Goal: Check status: Check status

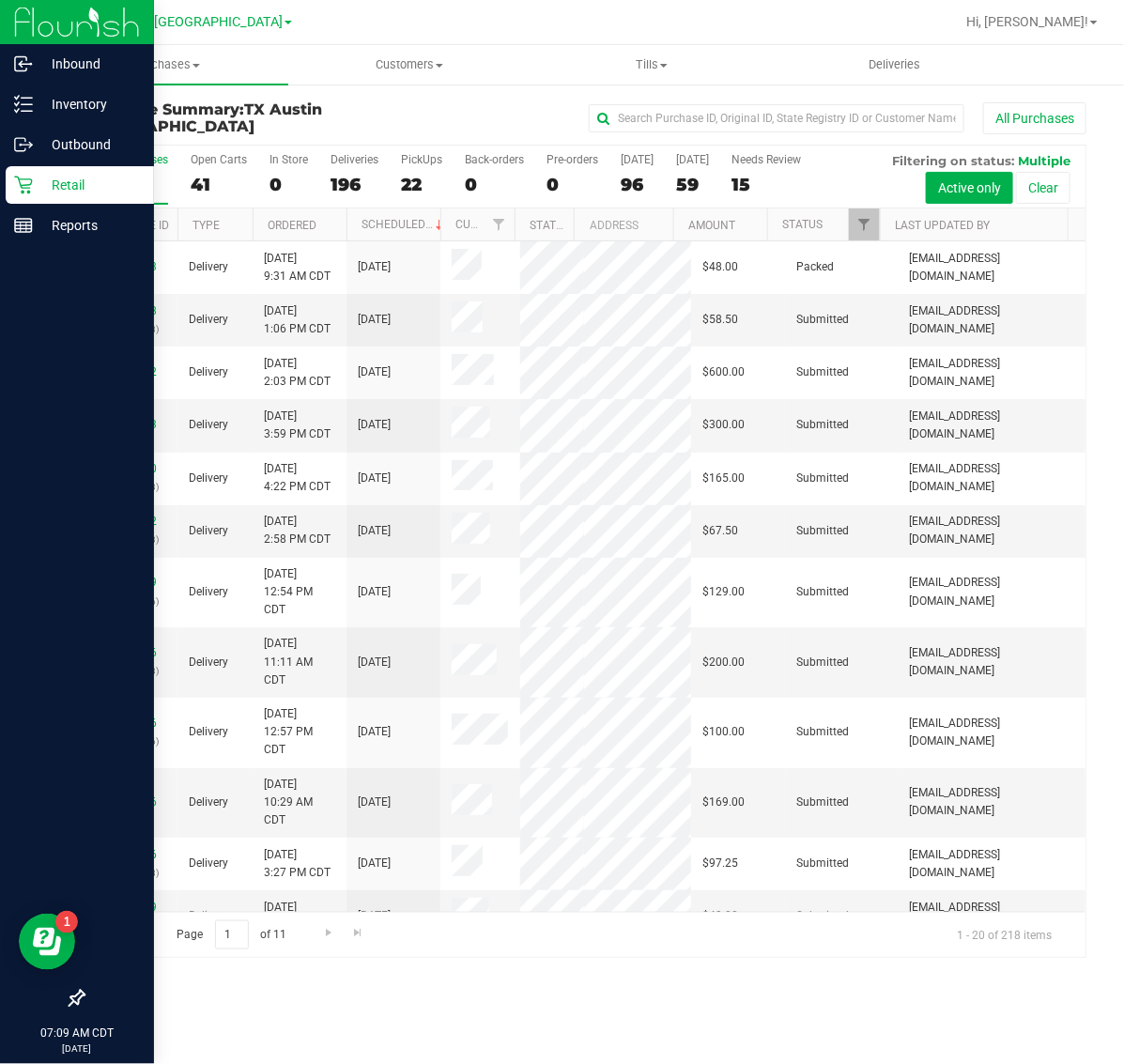
click at [27, 187] on icon at bounding box center [23, 185] width 18 height 18
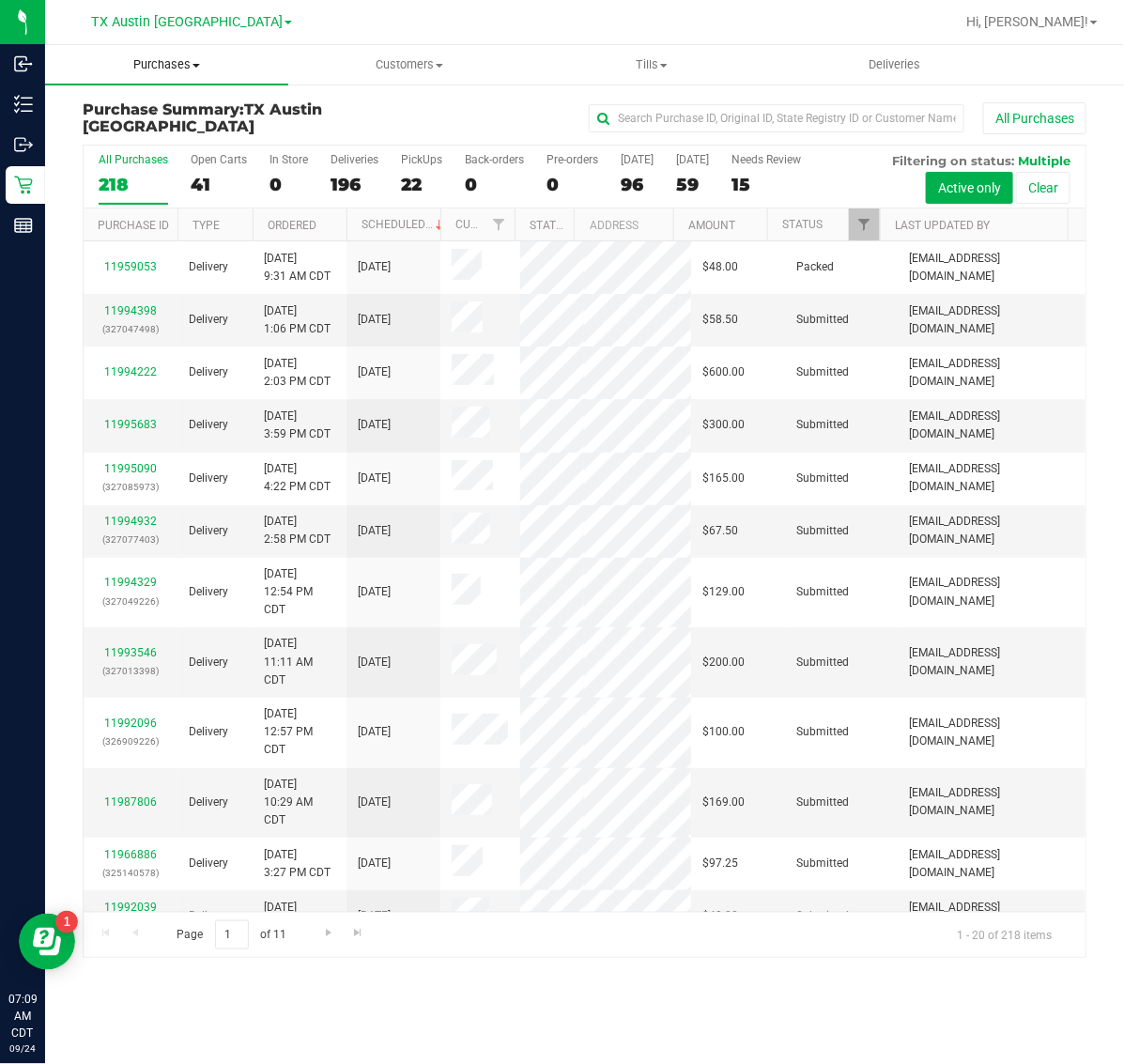
click at [152, 67] on span "Purchases" at bounding box center [167, 65] width 243 height 17
click at [170, 129] on li "Fulfillment" at bounding box center [167, 136] width 243 height 23
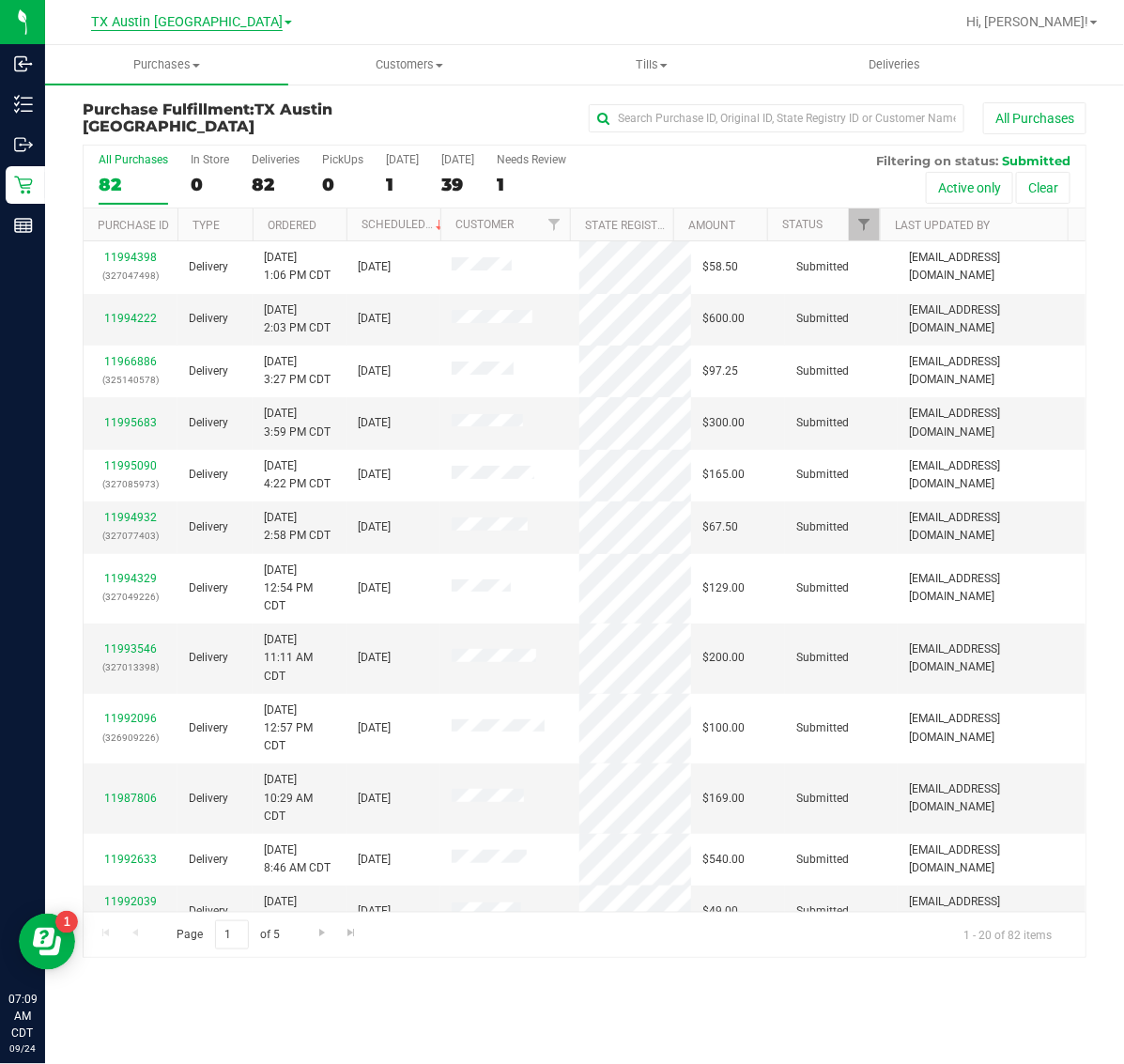
click at [170, 20] on span "TX Austin [GEOGRAPHIC_DATA]" at bounding box center [187, 23] width 191 height 17
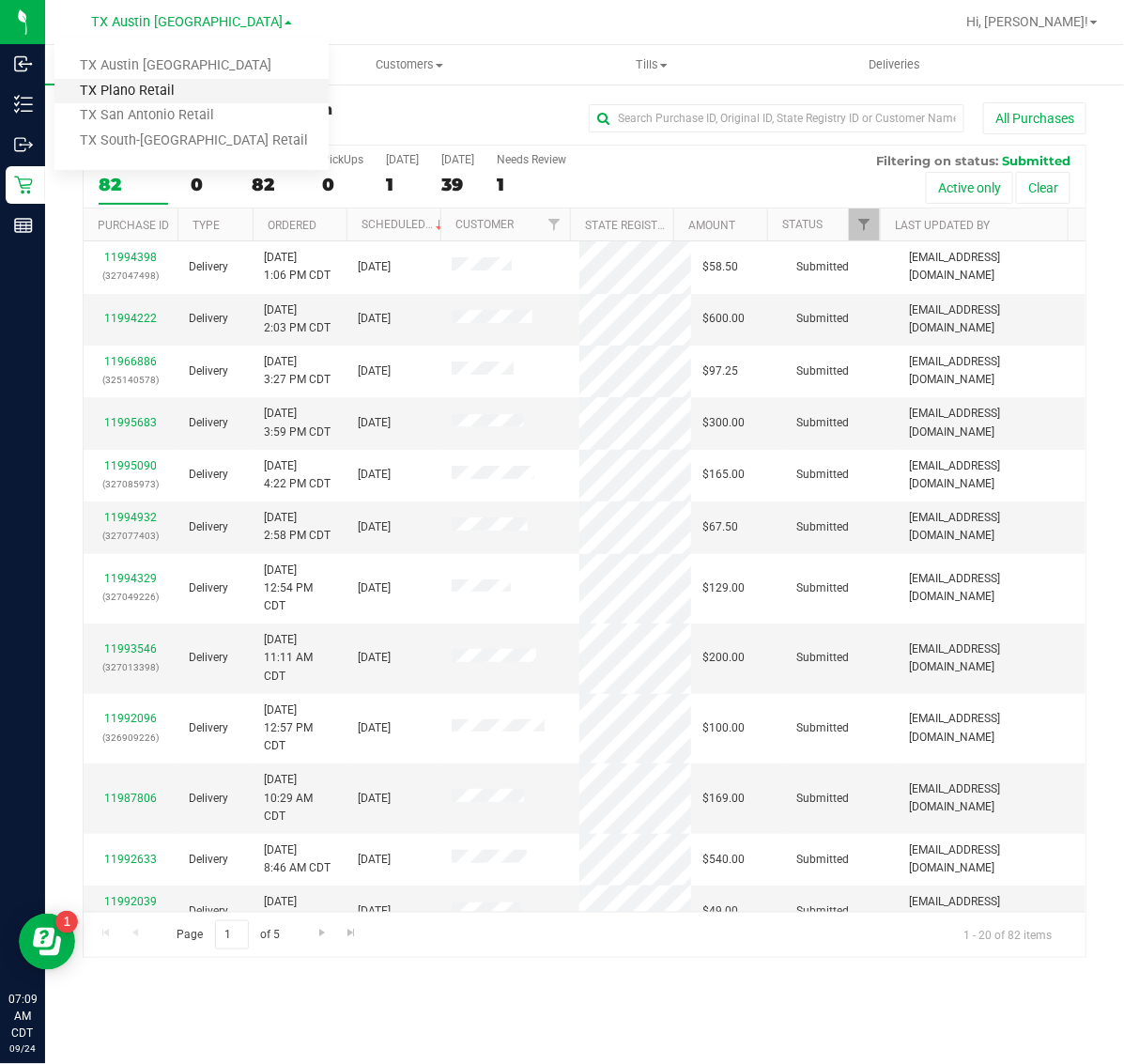
click at [169, 87] on link "TX Plano Retail" at bounding box center [192, 91] width 275 height 26
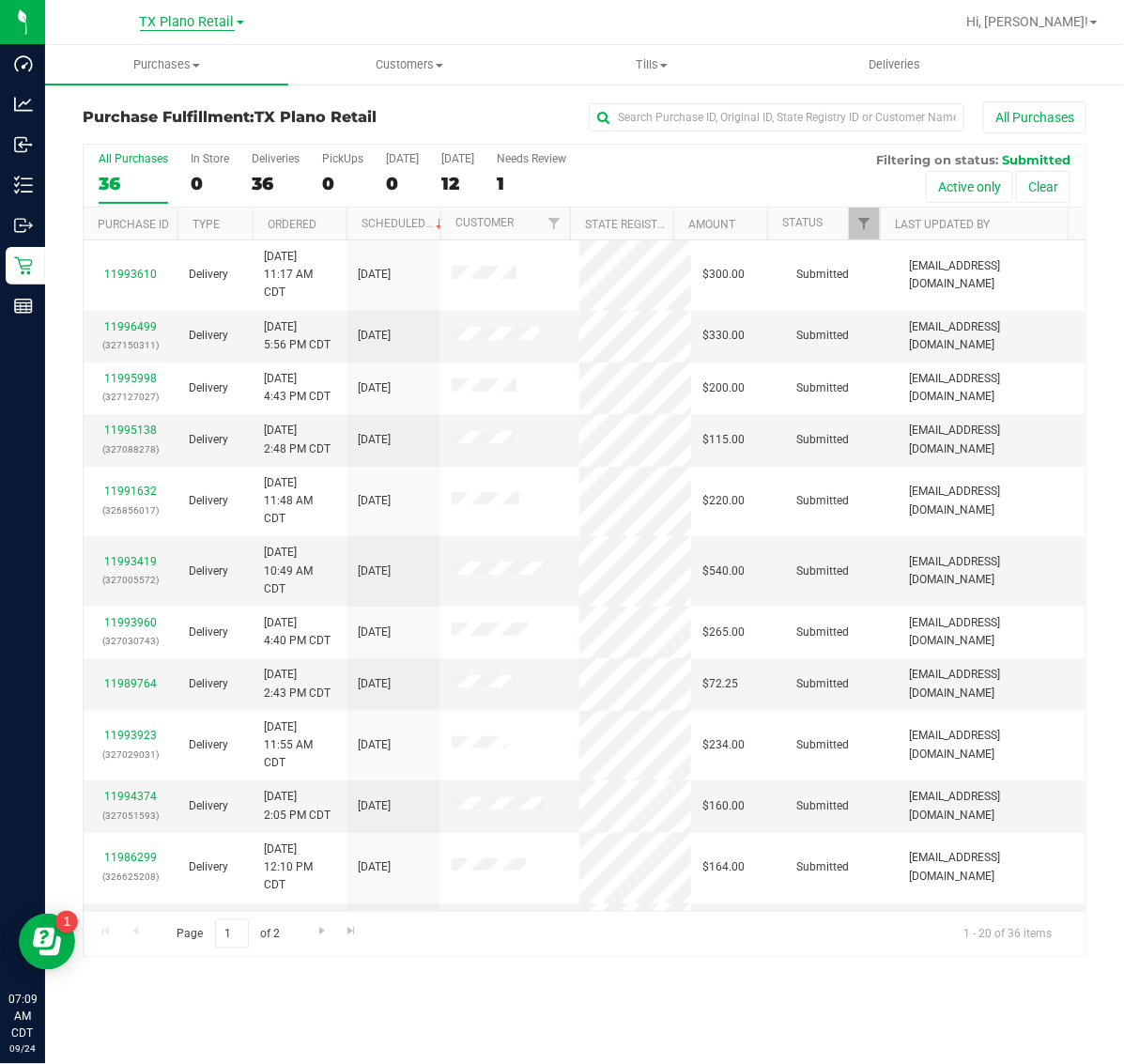
click at [167, 20] on span "TX Plano Retail" at bounding box center [187, 23] width 95 height 17
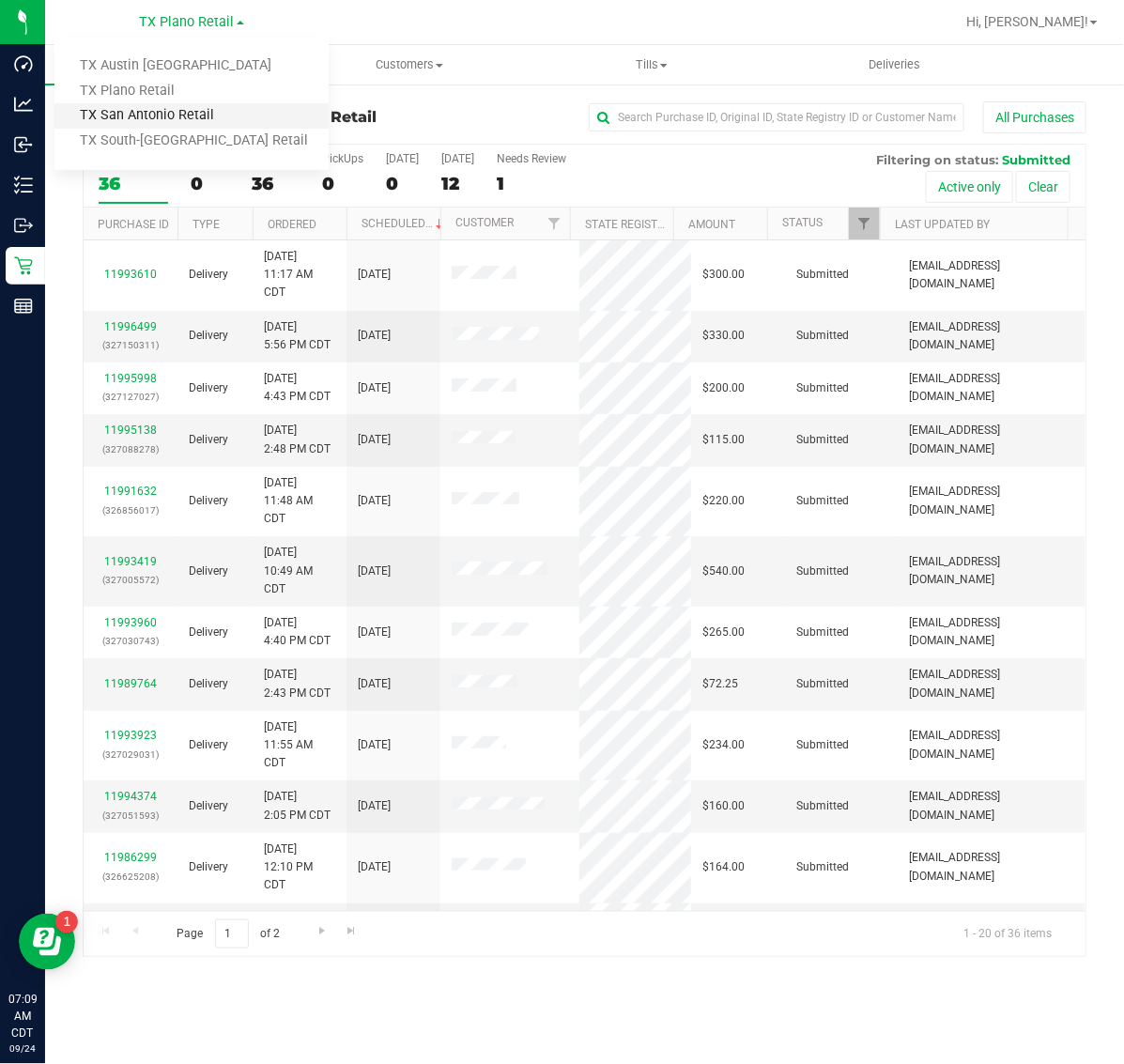
click at [162, 117] on link "TX San Antonio Retail" at bounding box center [192, 115] width 275 height 26
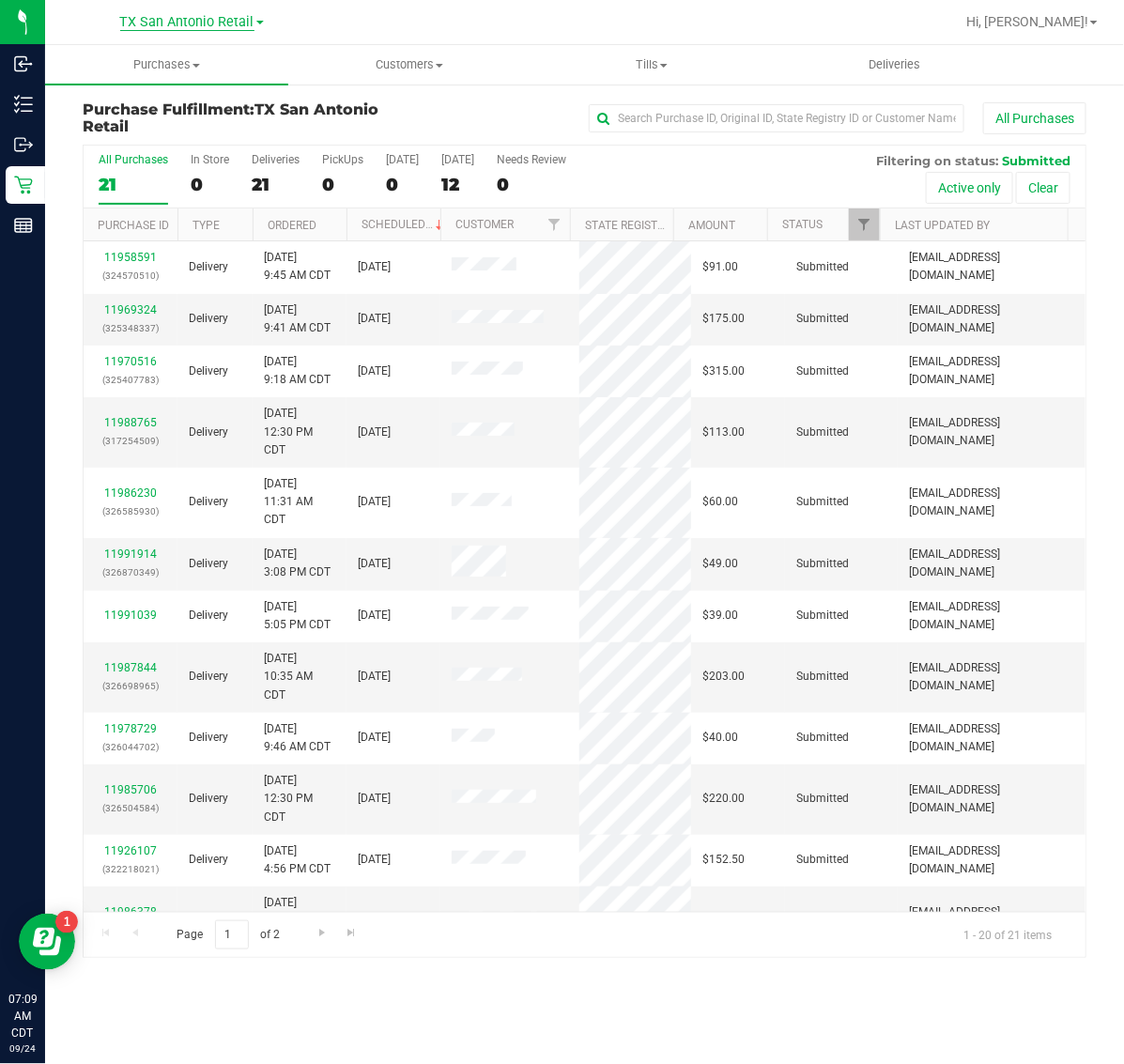
click at [179, 28] on span "TX San Antonio Retail" at bounding box center [187, 23] width 134 height 17
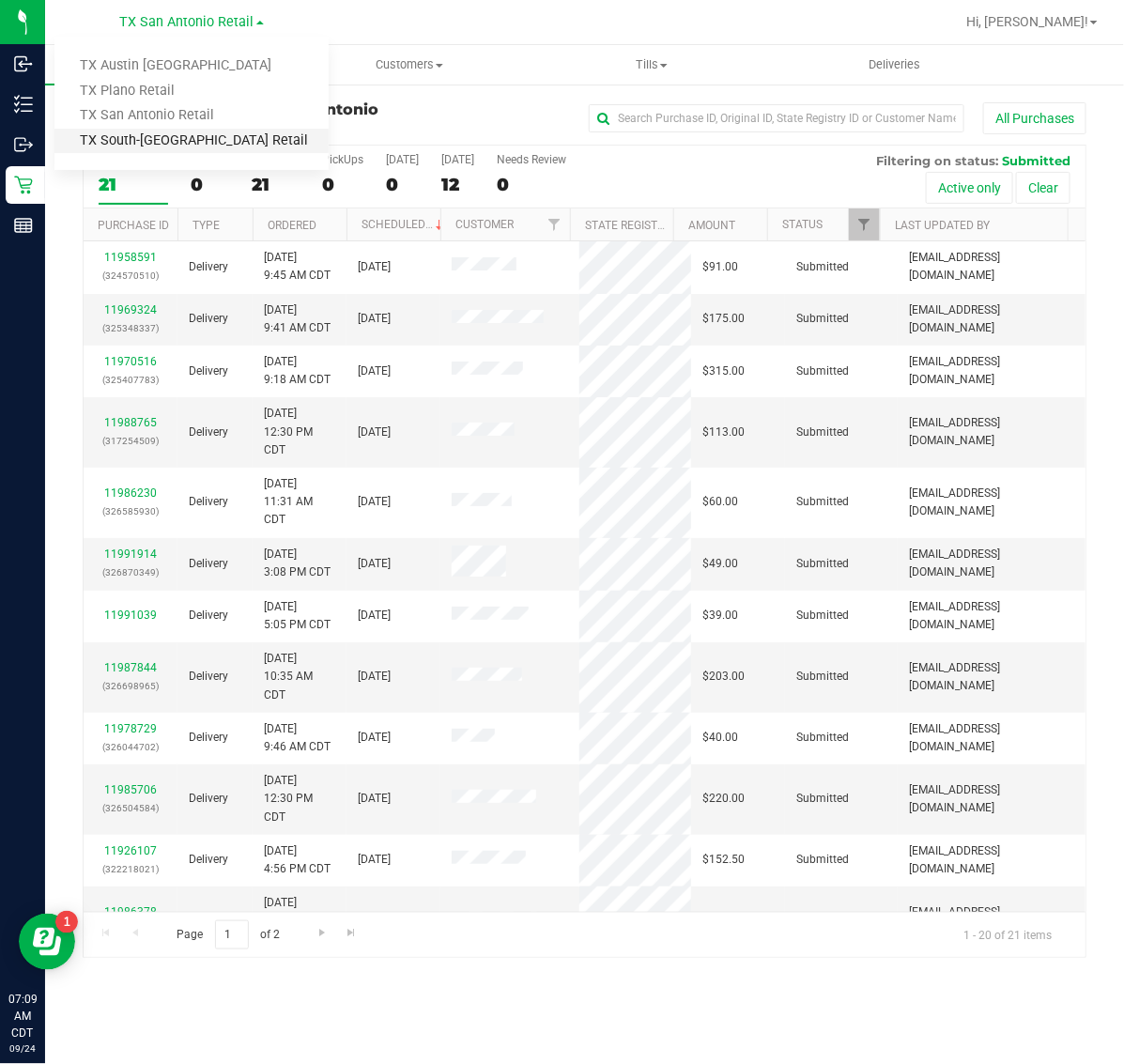
click at [179, 143] on link "TX South-[GEOGRAPHIC_DATA] Retail" at bounding box center [192, 141] width 275 height 26
